Goal: Information Seeking & Learning: Learn about a topic

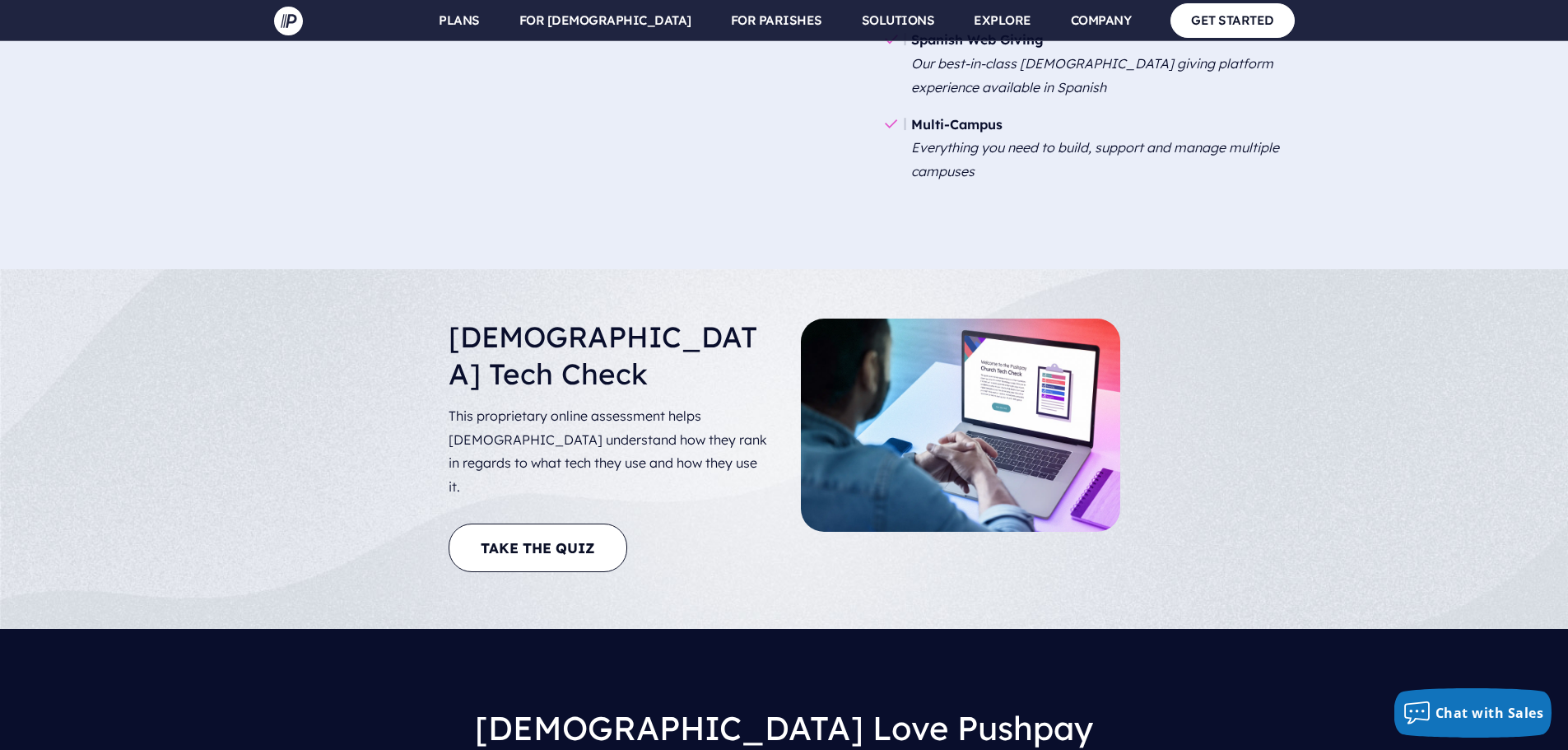
scroll to position [2964, 0]
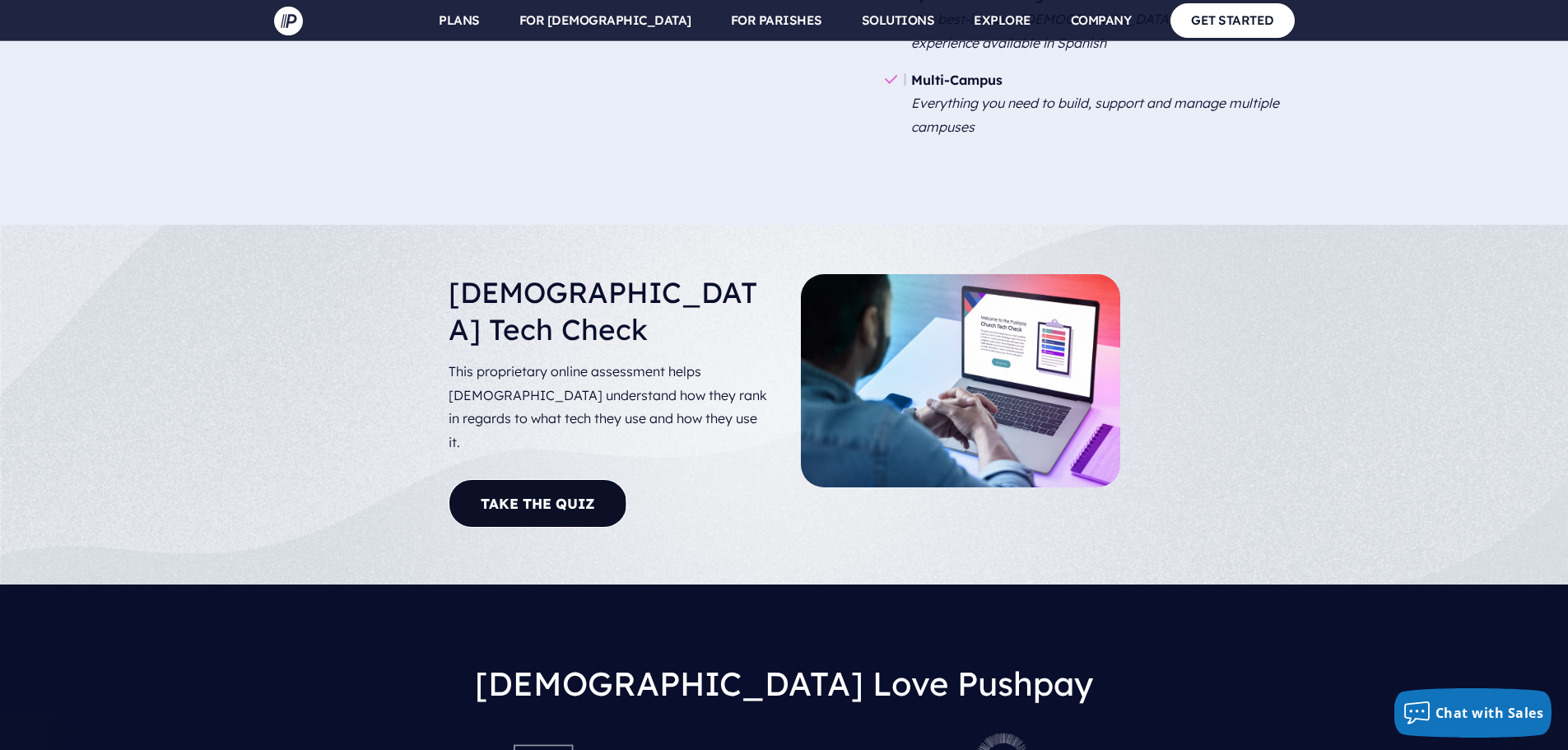
click at [561, 480] on link "Take The Quiz" at bounding box center [538, 504] width 179 height 49
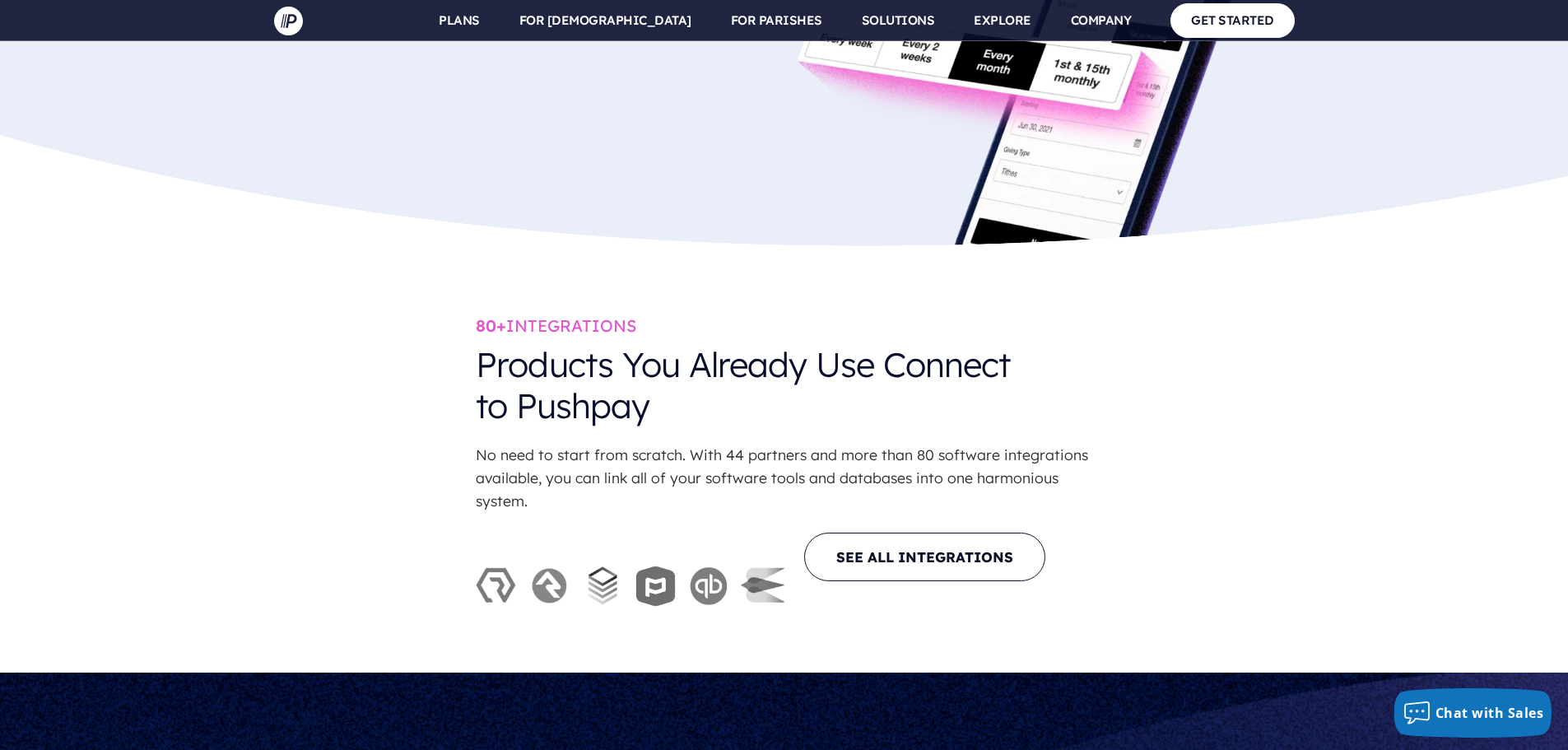
scroll to position [4666, 0]
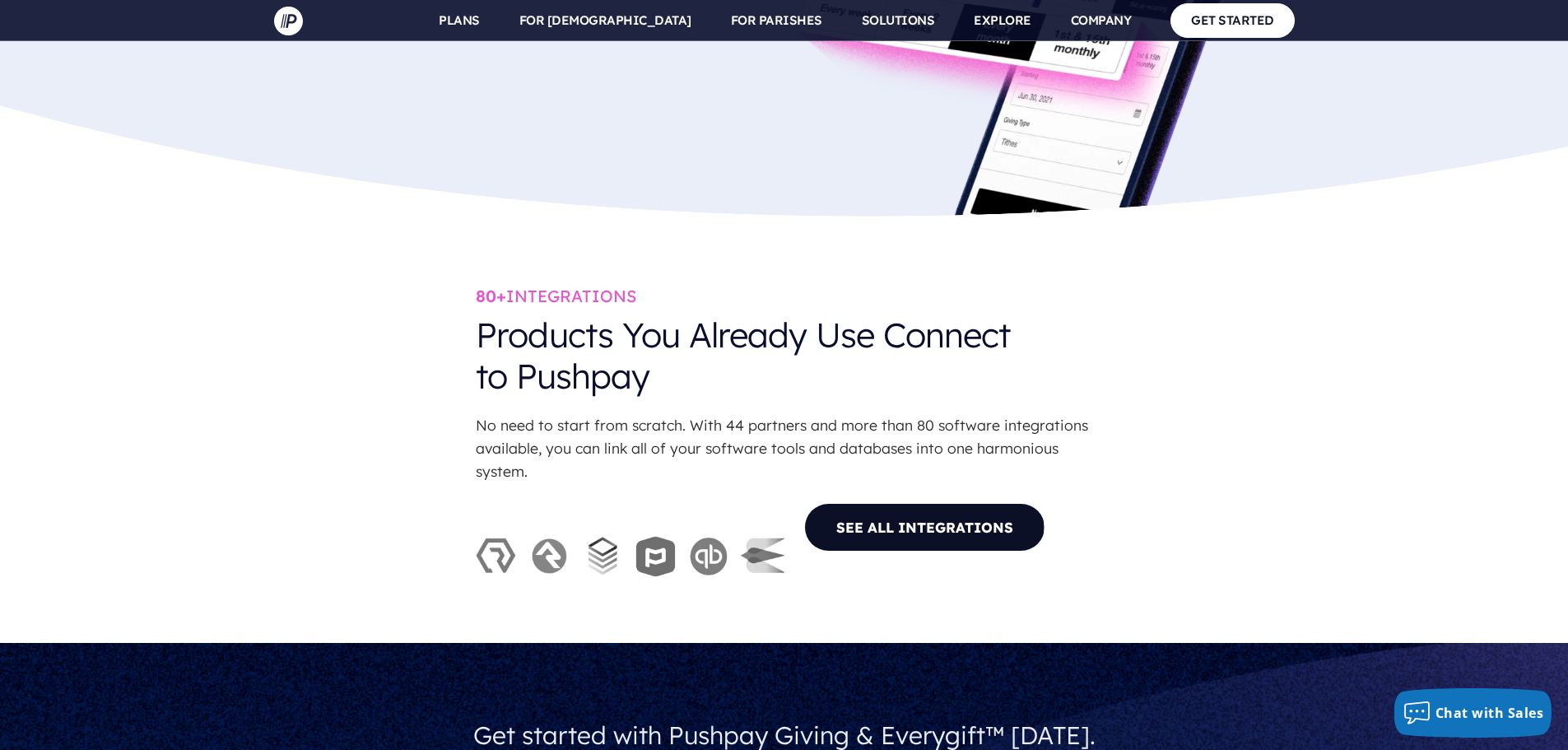
click at [899, 503] on link "SEE ALL INTEGRATIONS" at bounding box center [925, 527] width 242 height 49
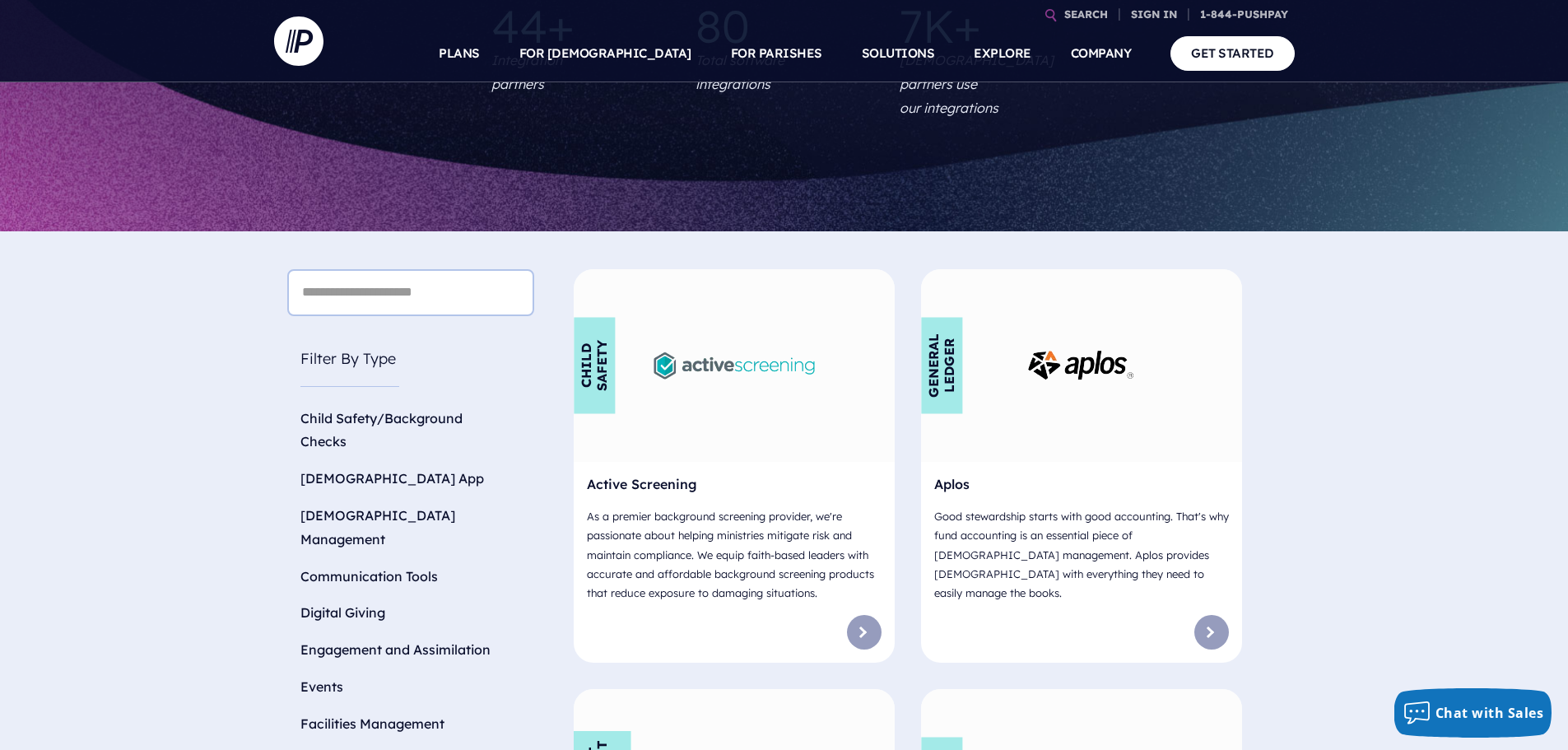
scroll to position [384, 0]
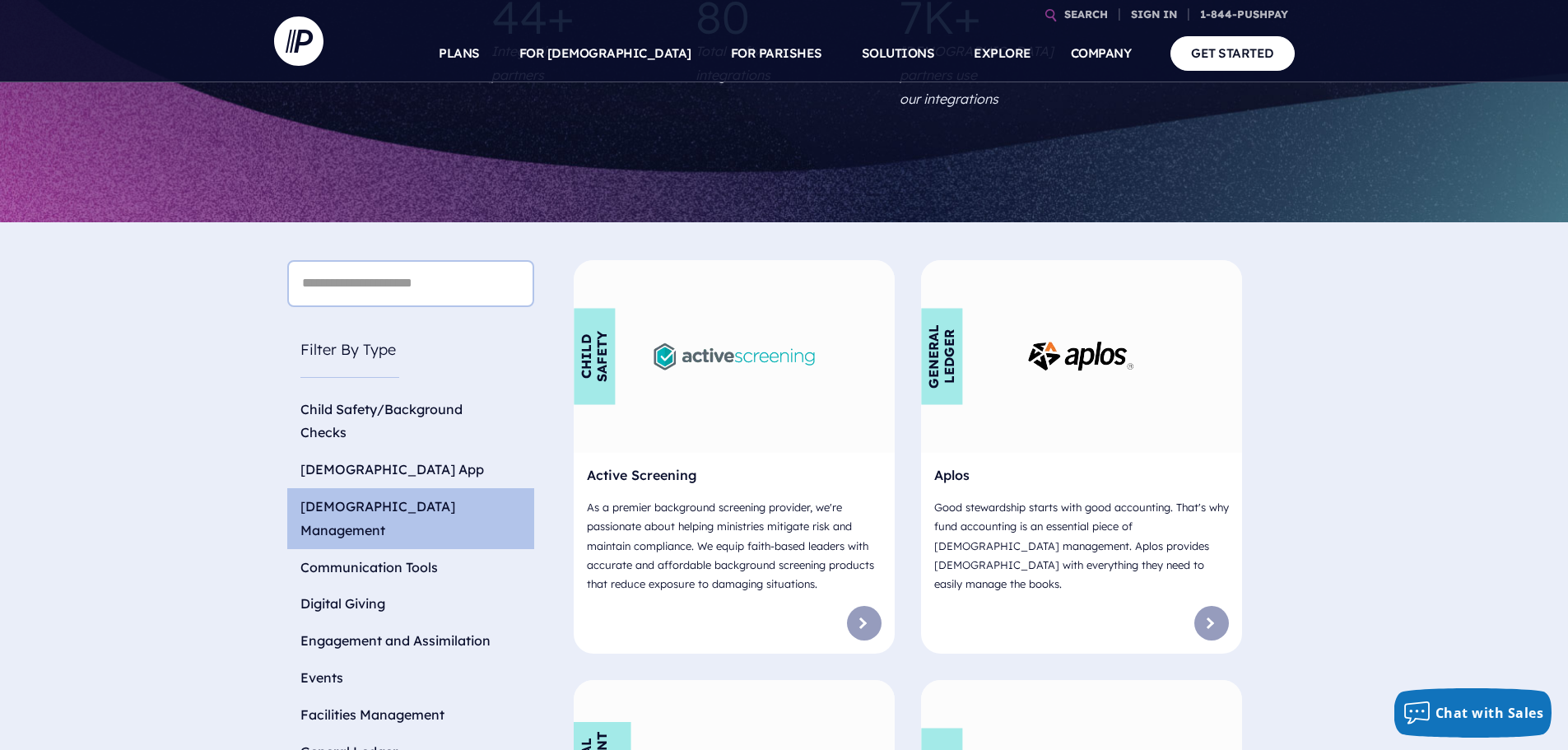
click at [407, 489] on li "[DEMOGRAPHIC_DATA] Management" at bounding box center [410, 519] width 247 height 61
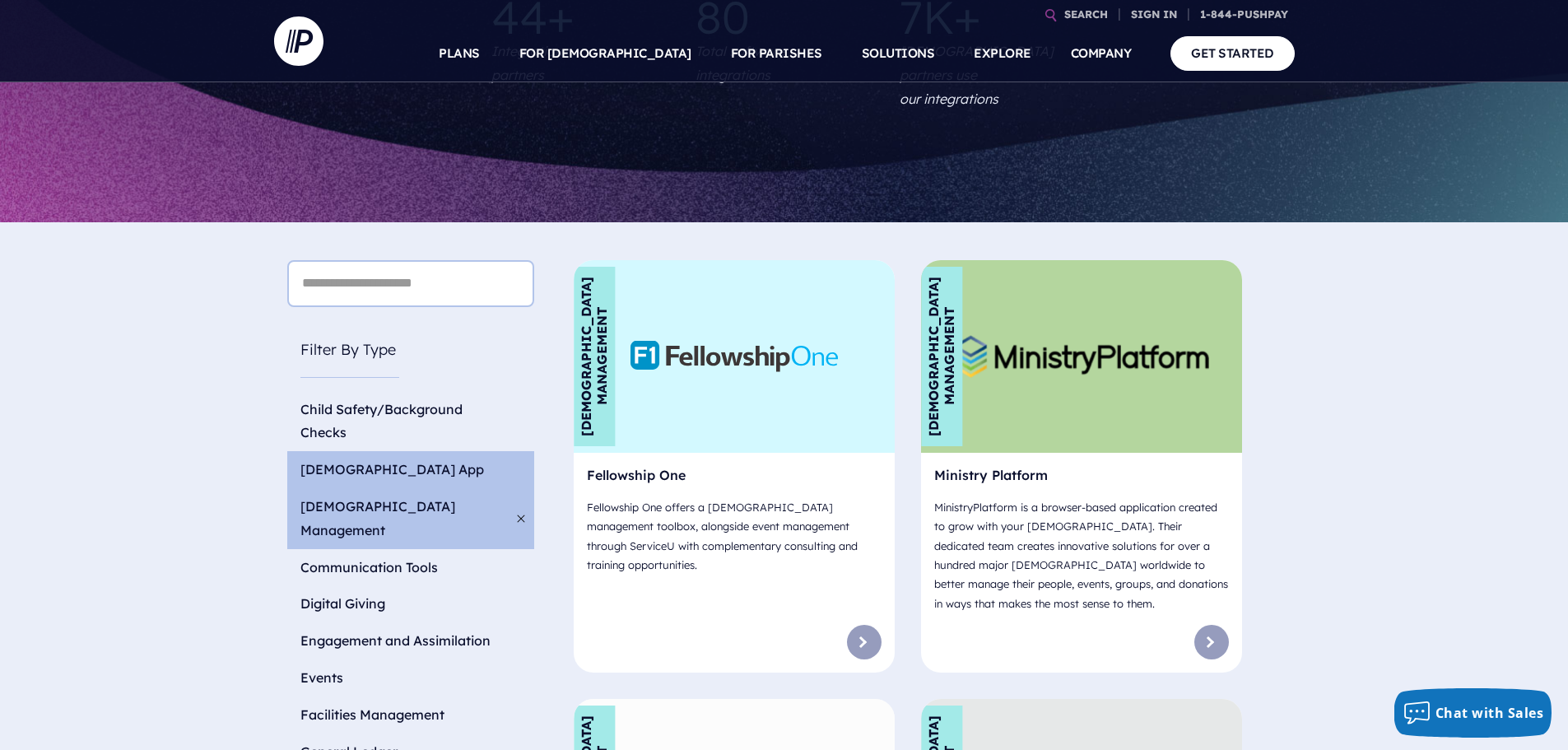
click at [361, 451] on li "[DEMOGRAPHIC_DATA] App" at bounding box center [410, 469] width 247 height 37
